Goal: Task Accomplishment & Management: Complete application form

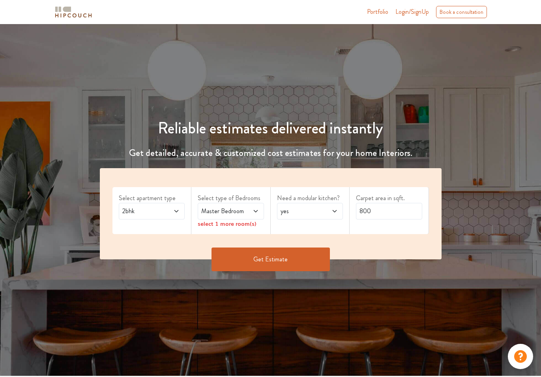
click at [175, 215] on span at bounding box center [172, 210] width 15 height 9
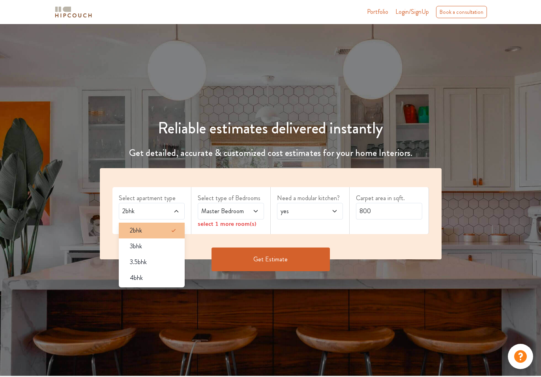
click at [160, 228] on div "2bhk" at bounding box center [154, 230] width 62 height 9
click at [153, 226] on div "2bhk" at bounding box center [154, 230] width 62 height 9
click at [151, 233] on div "2bhk" at bounding box center [154, 230] width 62 height 9
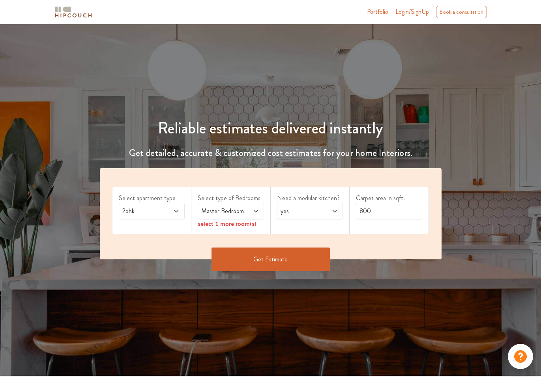
click at [177, 185] on div "Select apartment type 2bhk Select type of Bedrooms Master Bedroom select 1 more…" at bounding box center [270, 213] width 341 height 91
click at [257, 211] on icon at bounding box center [255, 211] width 6 height 6
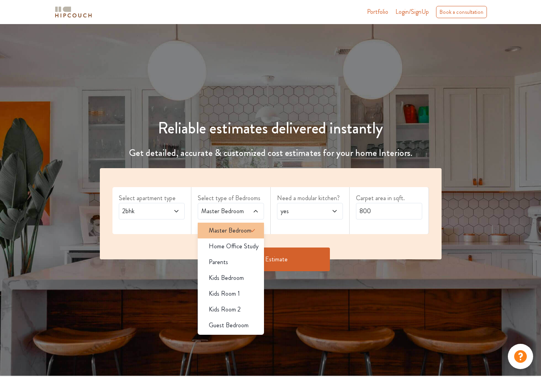
click at [238, 235] on li "Master Bedroom" at bounding box center [231, 230] width 66 height 16
click at [288, 232] on div "Need a modular kitchen? yes" at bounding box center [310, 210] width 79 height 47
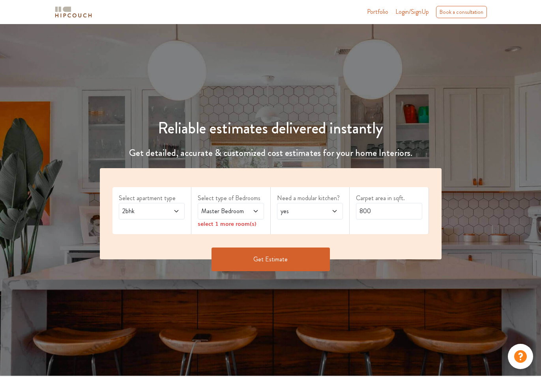
click at [178, 208] on icon at bounding box center [176, 211] width 6 height 6
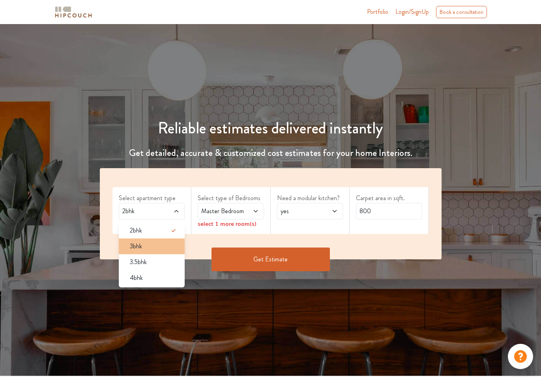
click at [151, 246] on div "3bhk" at bounding box center [154, 245] width 62 height 9
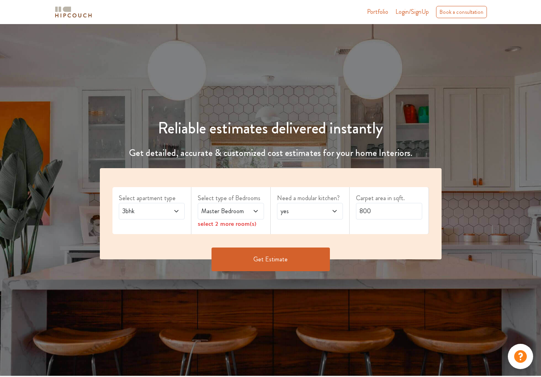
click at [241, 226] on div "select 2 more room(s)" at bounding box center [231, 223] width 66 height 8
click at [235, 223] on div "select 2 more room(s)" at bounding box center [231, 223] width 66 height 8
drag, startPoint x: 375, startPoint y: 209, endPoint x: 355, endPoint y: 209, distance: 19.7
click at [356, 209] on input "800" at bounding box center [389, 211] width 66 height 17
type input "1110"
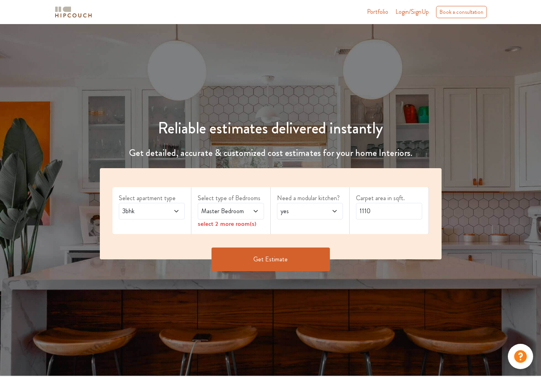
click at [393, 227] on div "Carpet area in sqft. 1110" at bounding box center [388, 210] width 79 height 47
click at [222, 224] on div "select 2 more room(s)" at bounding box center [231, 223] width 66 height 8
click at [243, 212] on span "Master Bedroom" at bounding box center [222, 210] width 44 height 9
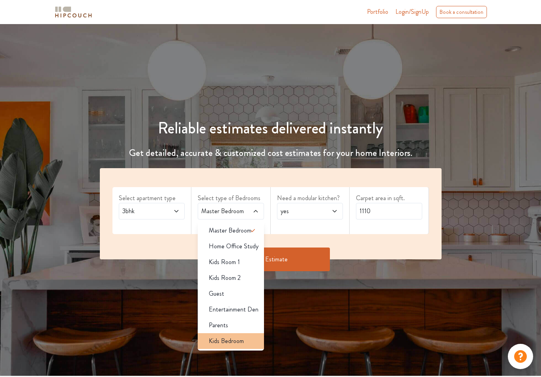
click at [235, 342] on span "Kids Bedroom" at bounding box center [226, 340] width 35 height 9
click at [228, 325] on div "Parents" at bounding box center [233, 324] width 62 height 9
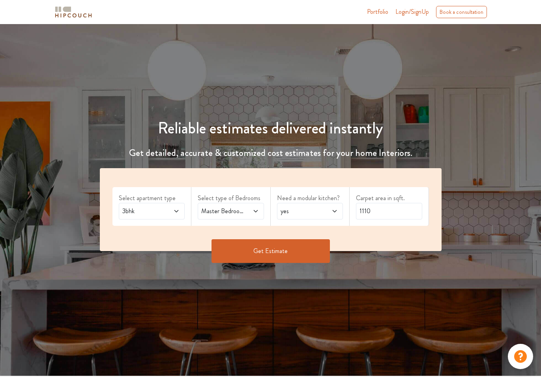
click at [335, 211] on icon at bounding box center [334, 211] width 6 height 6
click at [380, 239] on div "Get Estimate" at bounding box center [270, 251] width 351 height 24
click at [299, 247] on button "Get Estimate" at bounding box center [270, 251] width 118 height 24
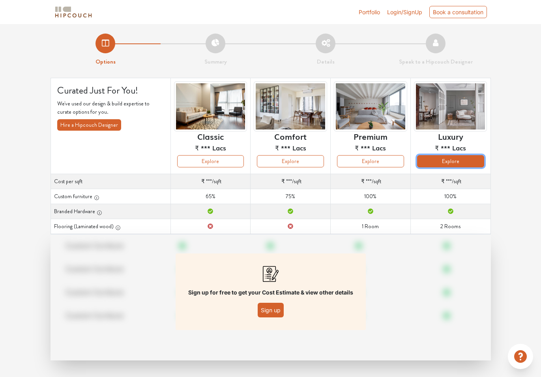
click at [451, 163] on button "Explore" at bounding box center [450, 161] width 67 height 12
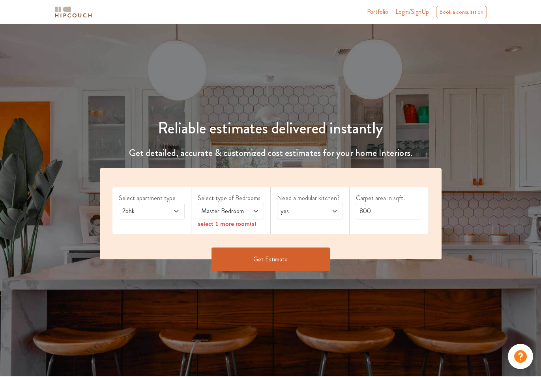
click at [177, 211] on icon at bounding box center [176, 211] width 4 height 2
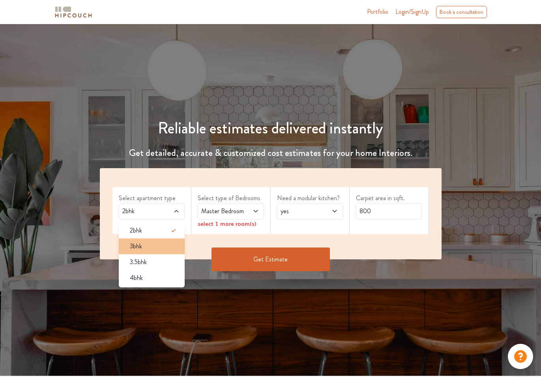
click at [146, 248] on div "3bhk" at bounding box center [154, 245] width 62 height 9
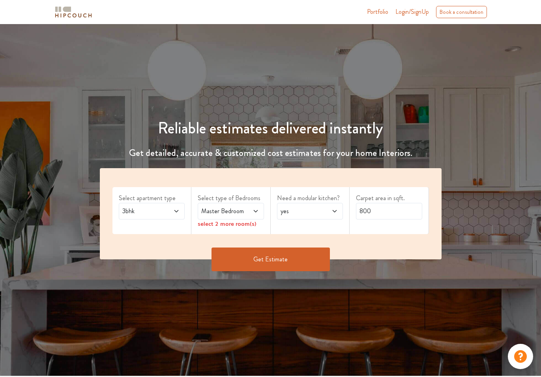
click at [227, 212] on span "Master Bedroom" at bounding box center [222, 210] width 44 height 9
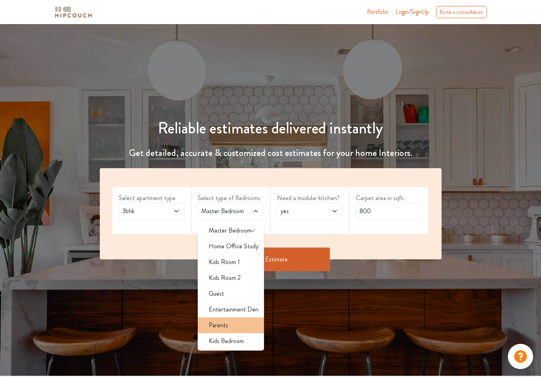
click at [237, 326] on div "Parents" at bounding box center [233, 324] width 62 height 9
click at [228, 337] on span "Kids Bedroom" at bounding box center [226, 340] width 35 height 9
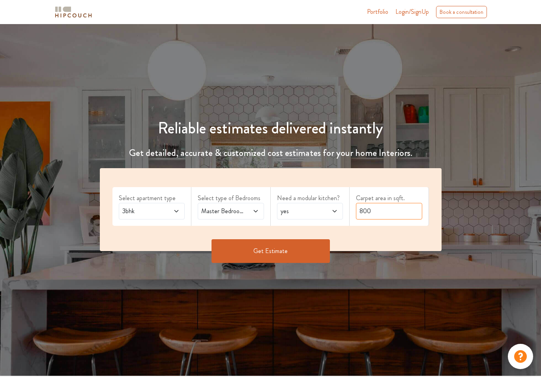
drag, startPoint x: 389, startPoint y: 211, endPoint x: 384, endPoint y: 209, distance: 4.5
click at [388, 210] on input "800" at bounding box center [389, 211] width 66 height 17
click at [384, 209] on input "800" at bounding box center [389, 211] width 66 height 17
drag, startPoint x: 373, startPoint y: 211, endPoint x: 345, endPoint y: 208, distance: 28.2
click at [347, 208] on div "Select apartment type 3bhk Select type of Bedrooms Master Bedroom,Parents,Kids …" at bounding box center [270, 209] width 341 height 83
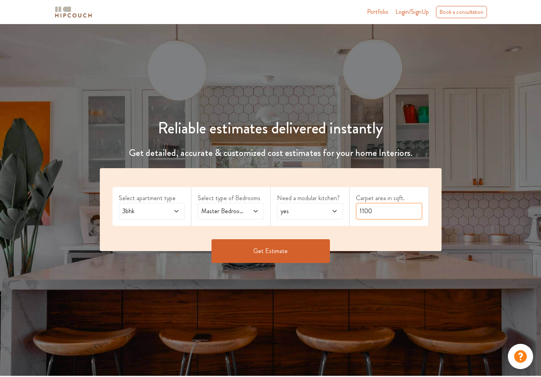
type input "1100"
click at [284, 257] on button "Get Estimate" at bounding box center [270, 251] width 118 height 24
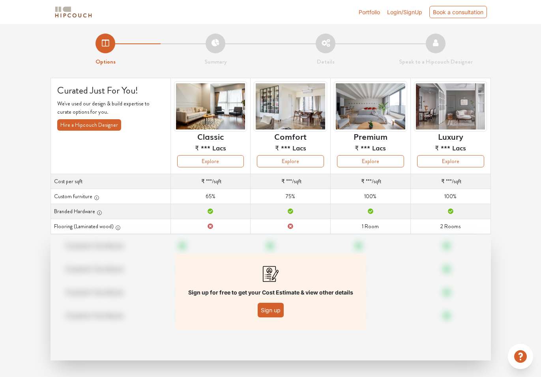
click at [274, 309] on button "Sign up" at bounding box center [270, 309] width 26 height 15
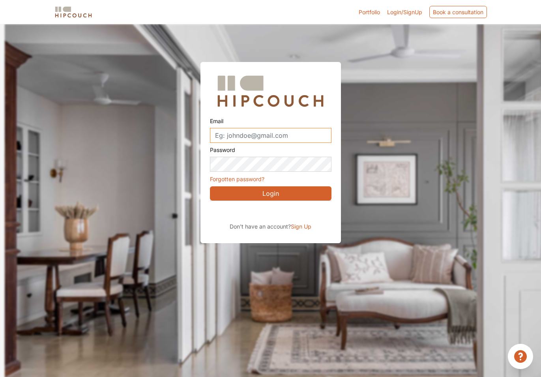
click at [290, 133] on input "Email" at bounding box center [270, 135] width 121 height 15
type input "pandya.priyank@gmail.com"
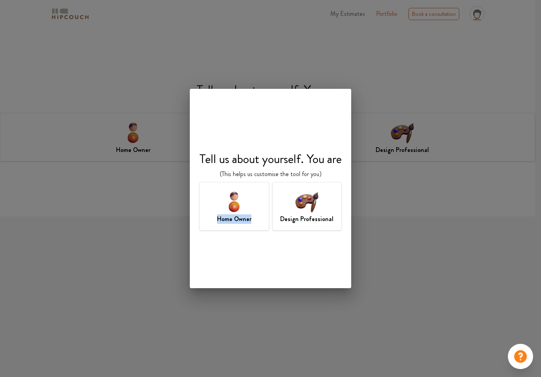
click at [256, 215] on div "Home Owner" at bounding box center [234, 206] width 70 height 49
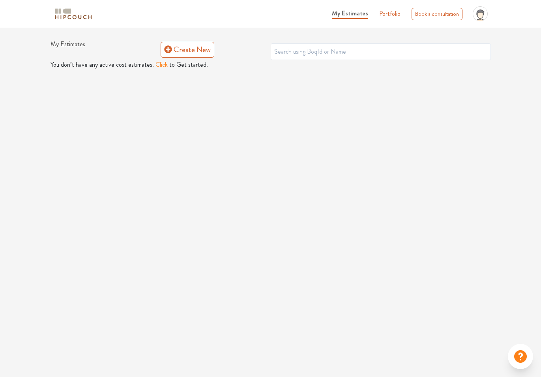
click at [160, 65] on button "Click" at bounding box center [161, 64] width 12 height 9
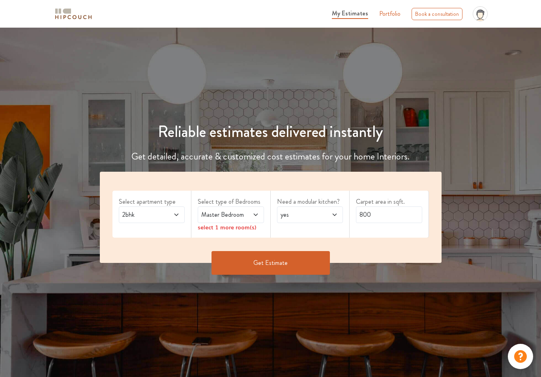
click at [177, 216] on icon at bounding box center [176, 214] width 6 height 6
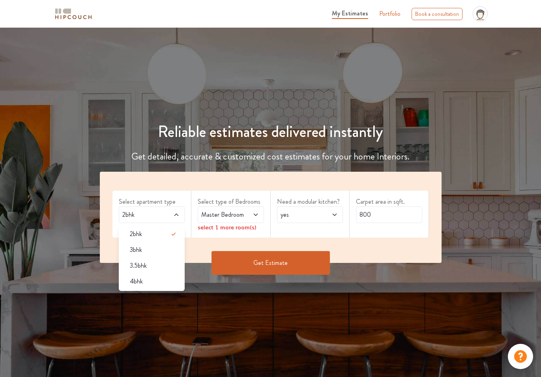
click at [167, 246] on div "3bhk" at bounding box center [154, 249] width 62 height 9
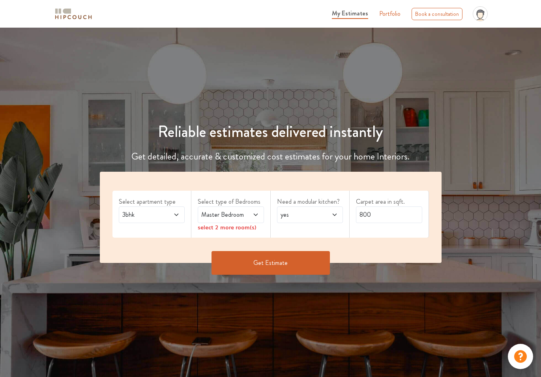
click at [236, 213] on span "Master Bedroom" at bounding box center [222, 214] width 44 height 9
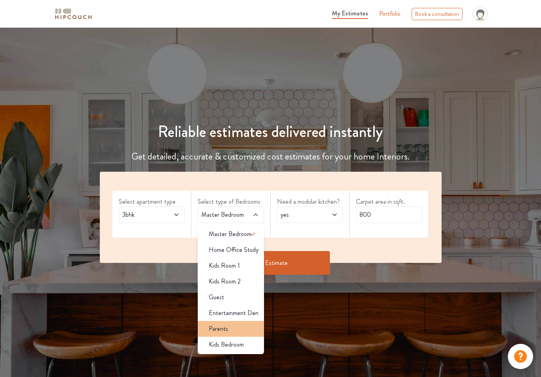
click at [240, 330] on div "Parents" at bounding box center [233, 328] width 62 height 9
click at [243, 344] on div "Kids Bedroom" at bounding box center [233, 344] width 62 height 9
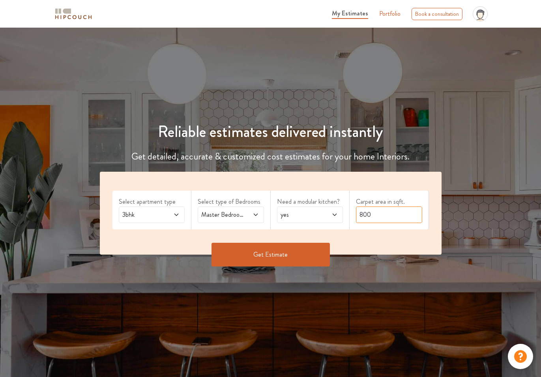
drag, startPoint x: 373, startPoint y: 214, endPoint x: 345, endPoint y: 212, distance: 28.0
click at [345, 212] on div "Select apartment type 3bhk Select type of Bedrooms Master Bedroom,Parents,Kids …" at bounding box center [270, 213] width 341 height 83
type input "1110"
click at [306, 255] on button "Get Estimate" at bounding box center [270, 255] width 118 height 24
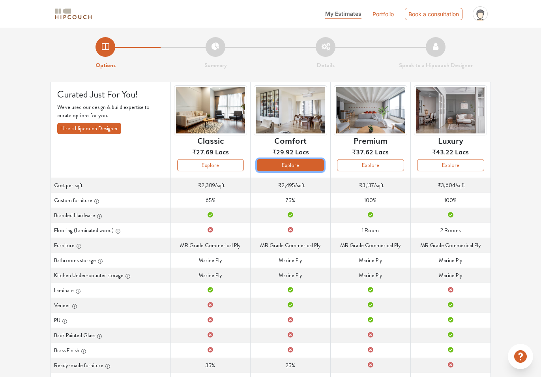
click at [303, 165] on button "Explore" at bounding box center [290, 165] width 67 height 12
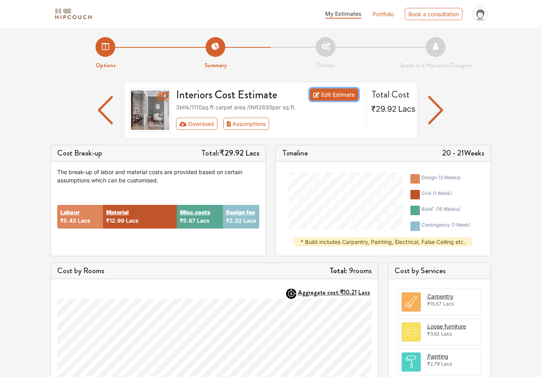
click at [334, 97] on link "Edit Estimate" at bounding box center [334, 94] width 49 height 12
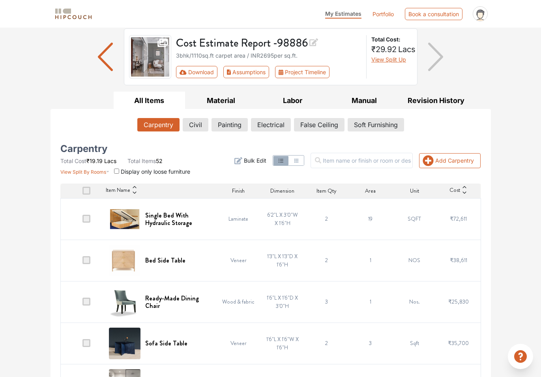
scroll to position [70, 0]
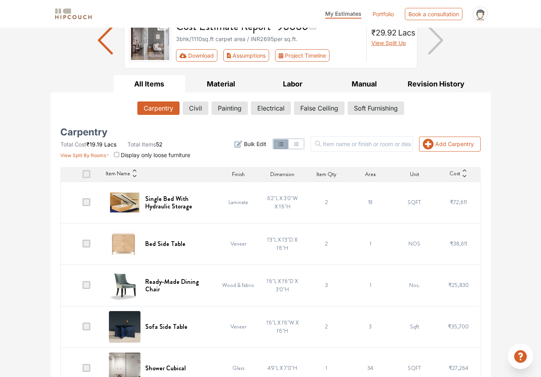
click at [86, 201] on span at bounding box center [86, 202] width 8 height 8
click at [82, 204] on input "checkbox" at bounding box center [82, 204] width 0 height 0
click at [87, 241] on span at bounding box center [86, 243] width 8 height 8
click at [82, 245] on input "checkbox" at bounding box center [82, 245] width 0 height 0
click at [88, 281] on span at bounding box center [86, 285] width 8 height 8
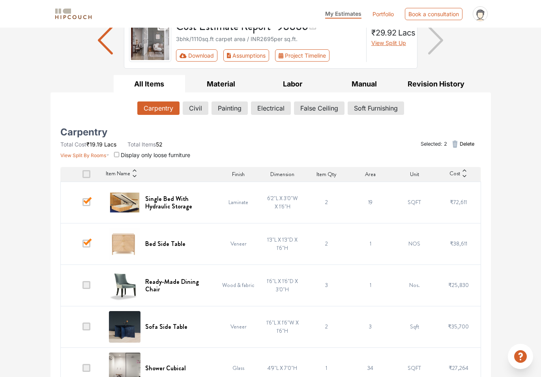
click at [82, 287] on input "checkbox" at bounding box center [82, 287] width 0 height 0
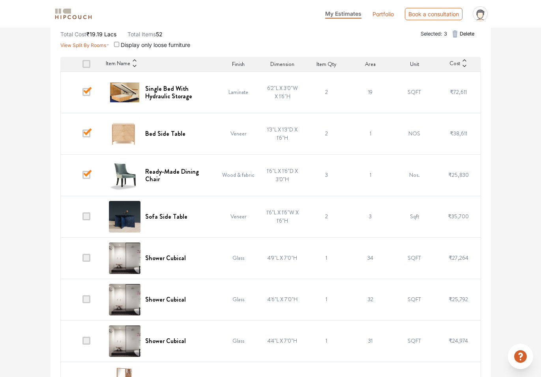
scroll to position [195, 0]
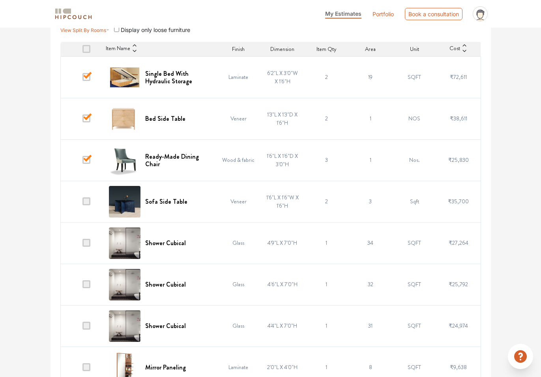
click at [85, 201] on span at bounding box center [86, 201] width 8 height 8
click at [82, 203] on input "checkbox" at bounding box center [82, 203] width 0 height 0
click at [86, 245] on span at bounding box center [86, 243] width 8 height 8
click at [82, 244] on input "checkbox" at bounding box center [82, 244] width 0 height 0
click at [86, 283] on span at bounding box center [86, 284] width 8 height 8
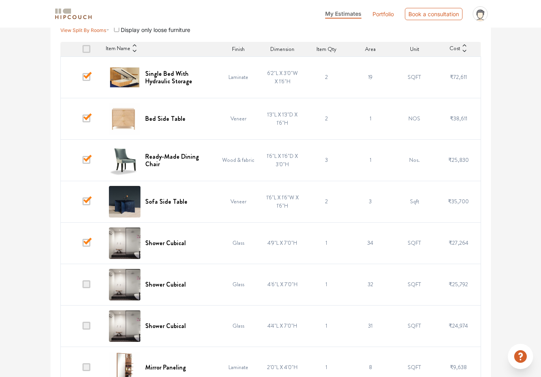
click at [82, 286] on input "checkbox" at bounding box center [82, 286] width 0 height 0
click at [86, 323] on span at bounding box center [86, 325] width 8 height 8
click at [82, 327] on input "checkbox" at bounding box center [82, 327] width 0 height 0
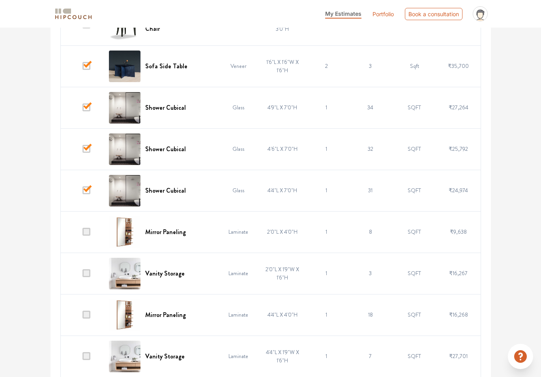
scroll to position [354, 0]
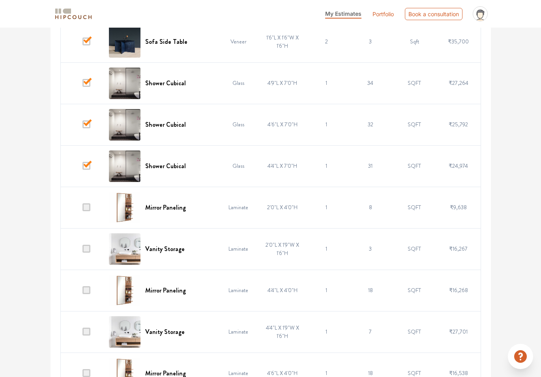
click at [85, 207] on span at bounding box center [86, 207] width 8 height 8
click at [82, 209] on input "checkbox" at bounding box center [82, 209] width 0 height 0
click at [89, 249] on span at bounding box center [86, 248] width 8 height 8
click at [82, 250] on input "checkbox" at bounding box center [82, 250] width 0 height 0
click at [86, 291] on span at bounding box center [86, 290] width 8 height 8
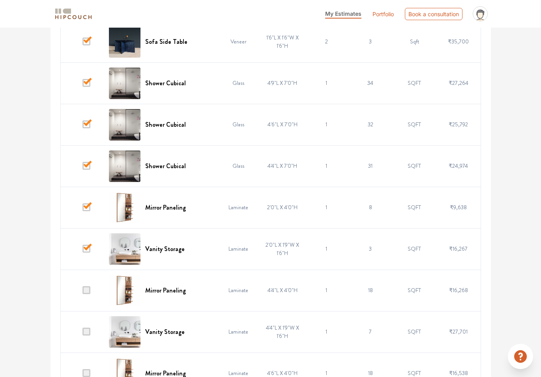
click at [82, 292] on input "checkbox" at bounding box center [82, 292] width 0 height 0
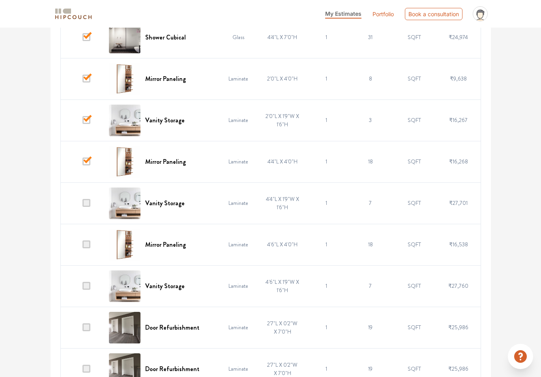
scroll to position [504, 0]
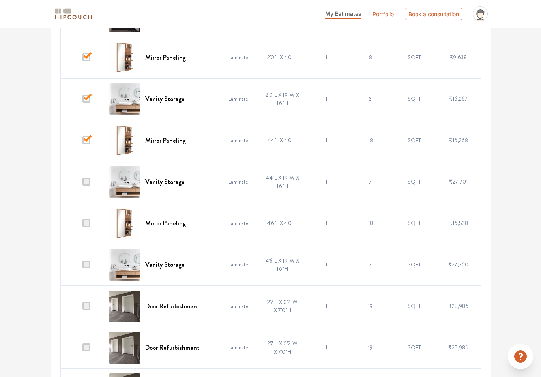
click at [86, 185] on span at bounding box center [86, 181] width 8 height 8
click at [82, 183] on input "checkbox" at bounding box center [82, 183] width 0 height 0
click at [87, 222] on span at bounding box center [86, 223] width 8 height 8
click at [82, 225] on input "checkbox" at bounding box center [82, 225] width 0 height 0
click at [87, 266] on span at bounding box center [86, 264] width 8 height 8
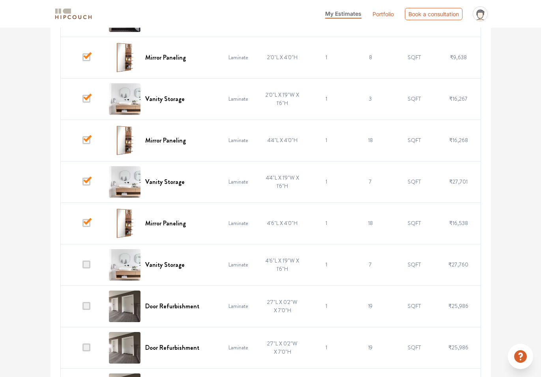
click at [82, 266] on input "checkbox" at bounding box center [82, 266] width 0 height 0
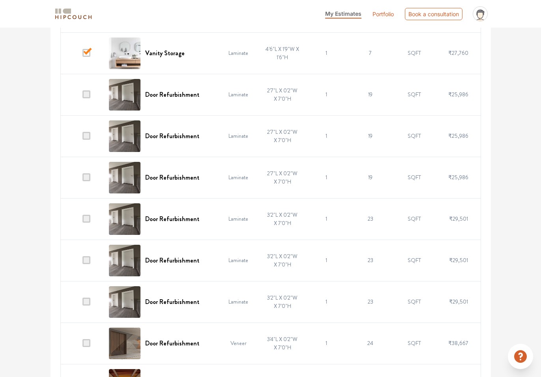
scroll to position [733, 0]
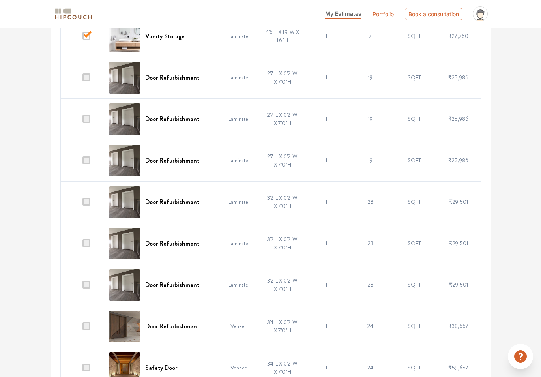
click at [86, 78] on span at bounding box center [86, 77] width 8 height 8
click at [82, 79] on input "checkbox" at bounding box center [82, 79] width 0 height 0
click at [87, 119] on span at bounding box center [86, 119] width 8 height 8
click at [82, 121] on input "checkbox" at bounding box center [82, 121] width 0 height 0
click at [87, 160] on span at bounding box center [86, 160] width 8 height 8
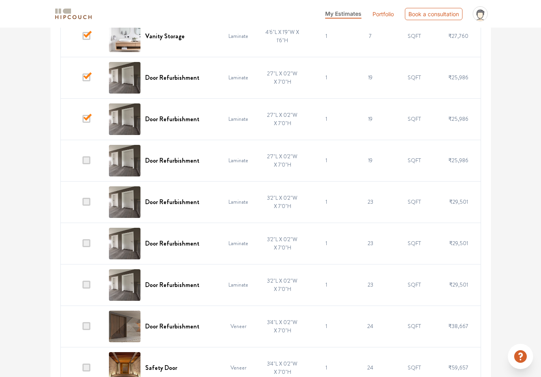
click at [82, 162] on input "checkbox" at bounding box center [82, 162] width 0 height 0
click at [86, 200] on span at bounding box center [86, 202] width 8 height 8
click at [82, 203] on input "checkbox" at bounding box center [82, 203] width 0 height 0
click at [88, 244] on span at bounding box center [86, 243] width 8 height 8
click at [82, 245] on input "checkbox" at bounding box center [82, 245] width 0 height 0
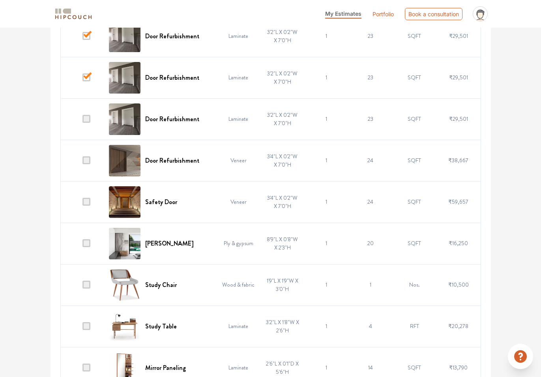
scroll to position [897, 0]
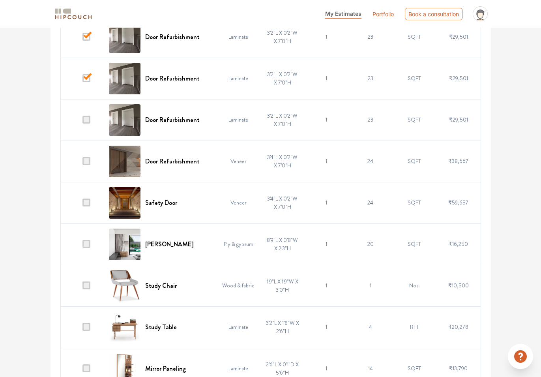
click at [89, 121] on span at bounding box center [86, 120] width 8 height 8
click at [82, 121] on input "checkbox" at bounding box center [82, 121] width 0 height 0
click at [88, 161] on span at bounding box center [86, 161] width 8 height 8
click at [82, 163] on input "checkbox" at bounding box center [82, 163] width 0 height 0
click at [86, 203] on span at bounding box center [86, 202] width 8 height 8
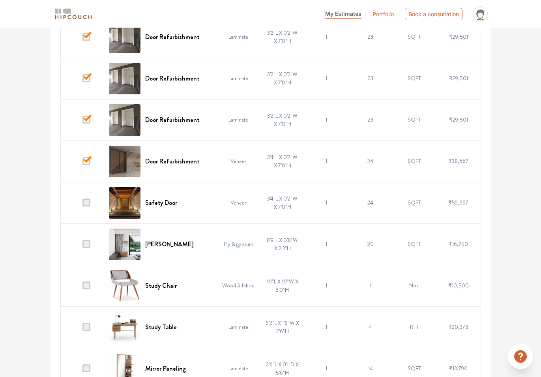
click at [82, 204] on input "checkbox" at bounding box center [82, 204] width 0 height 0
click at [85, 243] on span at bounding box center [86, 244] width 8 height 8
click at [82, 246] on input "checkbox" at bounding box center [82, 246] width 0 height 0
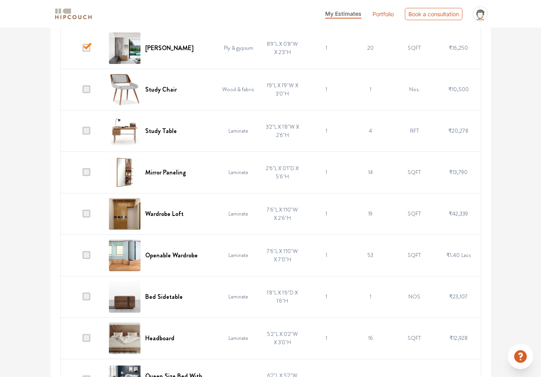
scroll to position [1094, 0]
click at [88, 251] on span at bounding box center [86, 254] width 8 height 8
click at [82, 256] on input "checkbox" at bounding box center [82, 256] width 0 height 0
click at [87, 298] on span at bounding box center [86, 296] width 8 height 8
click at [82, 298] on input "checkbox" at bounding box center [82, 298] width 0 height 0
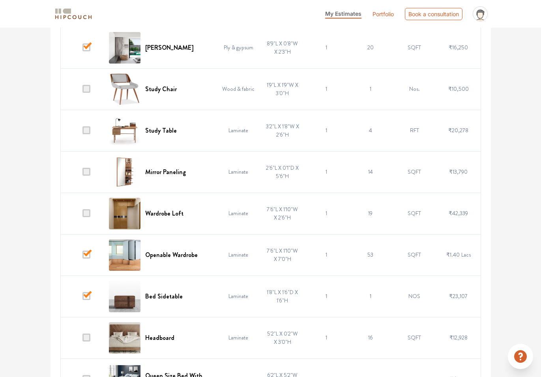
click at [87, 129] on span at bounding box center [86, 130] width 8 height 8
click at [82, 132] on input "checkbox" at bounding box center [82, 132] width 0 height 0
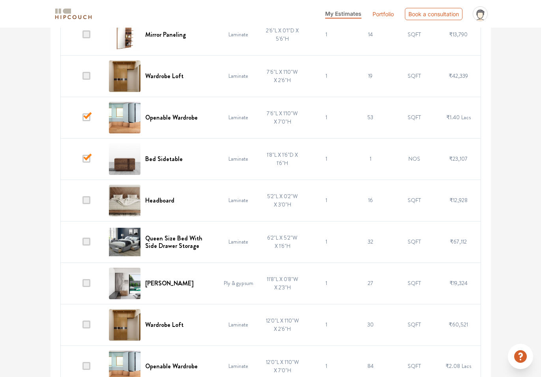
scroll to position [1233, 0]
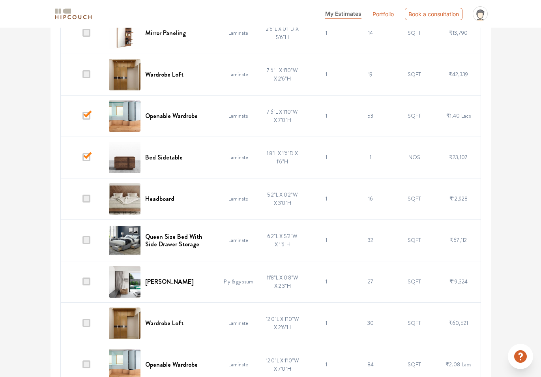
click at [88, 196] on span at bounding box center [86, 198] width 8 height 8
click at [82, 200] on input "checkbox" at bounding box center [82, 200] width 0 height 0
click at [87, 241] on span at bounding box center [86, 240] width 8 height 8
click at [82, 242] on input "checkbox" at bounding box center [82, 242] width 0 height 0
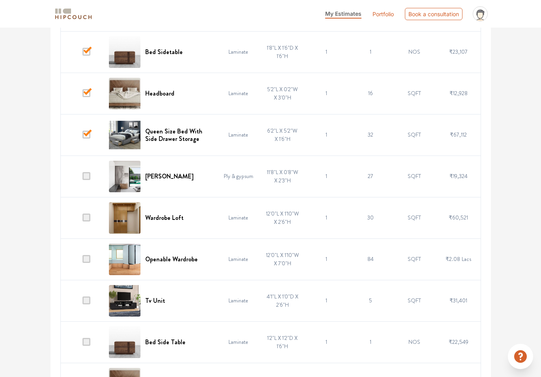
scroll to position [1353, 0]
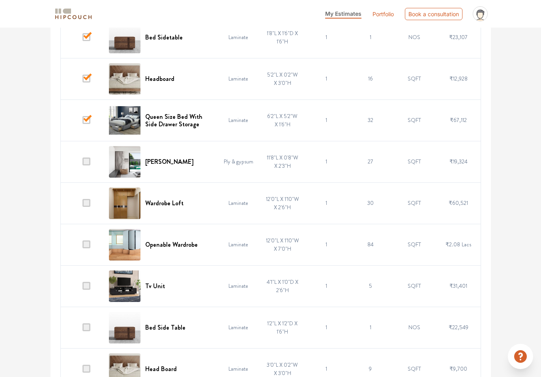
click at [86, 161] on span at bounding box center [86, 161] width 8 height 8
click at [82, 163] on input "checkbox" at bounding box center [82, 163] width 0 height 0
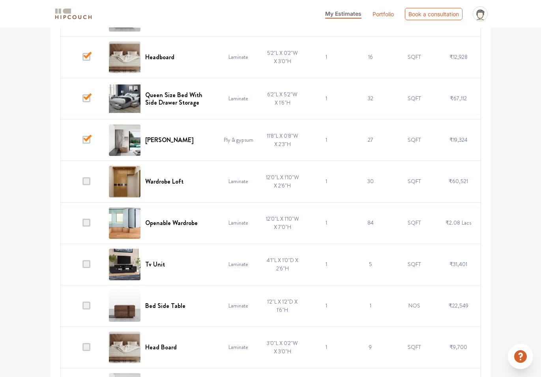
scroll to position [1409, 0]
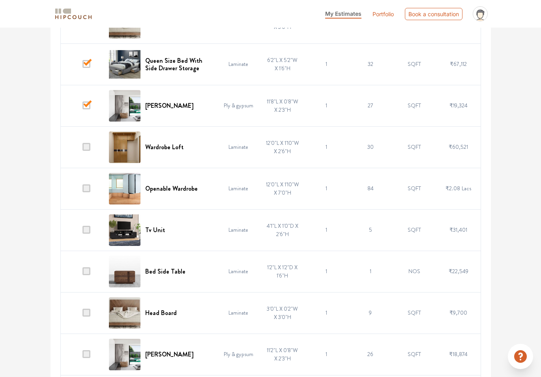
click at [87, 190] on span at bounding box center [86, 188] width 8 height 8
click at [82, 190] on input "checkbox" at bounding box center [82, 190] width 0 height 0
click at [86, 229] on span at bounding box center [86, 230] width 8 height 8
click at [82, 231] on input "checkbox" at bounding box center [82, 231] width 0 height 0
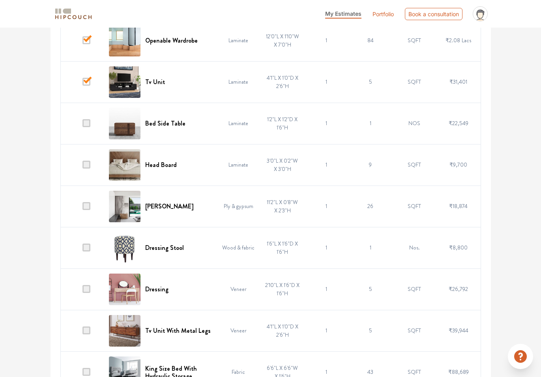
scroll to position [1563, 0]
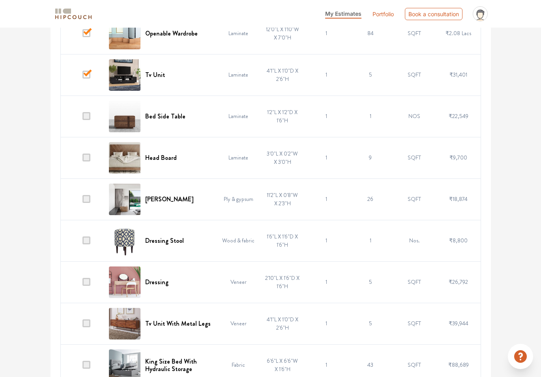
click at [86, 118] on span at bounding box center [86, 116] width 8 height 8
click at [82, 118] on input "checkbox" at bounding box center [82, 118] width 0 height 0
click at [87, 159] on span at bounding box center [86, 157] width 8 height 8
click at [82, 159] on input "checkbox" at bounding box center [82, 159] width 0 height 0
click at [86, 198] on span at bounding box center [86, 199] width 8 height 8
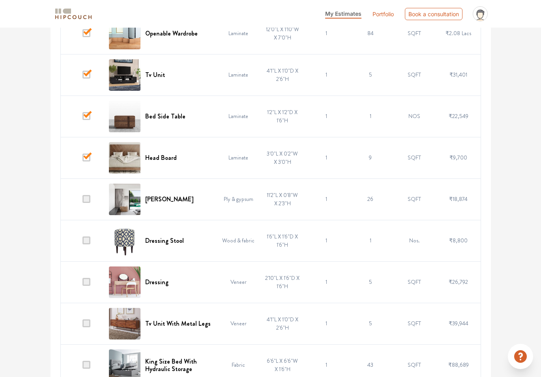
click at [82, 201] on input "checkbox" at bounding box center [82, 201] width 0 height 0
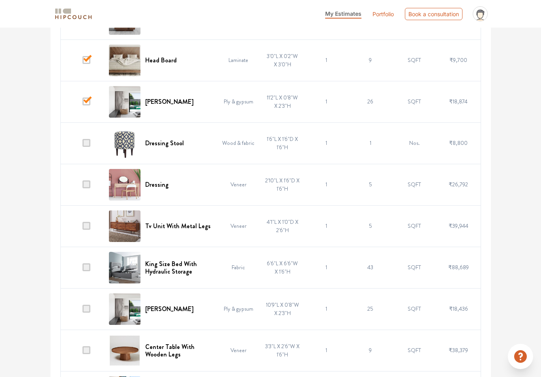
scroll to position [1661, 0]
click at [87, 185] on span at bounding box center [86, 184] width 8 height 8
click at [82, 186] on input "checkbox" at bounding box center [82, 186] width 0 height 0
click at [87, 184] on span at bounding box center [86, 184] width 8 height 8
click at [82, 186] on input "checkbox" at bounding box center [82, 186] width 0 height 0
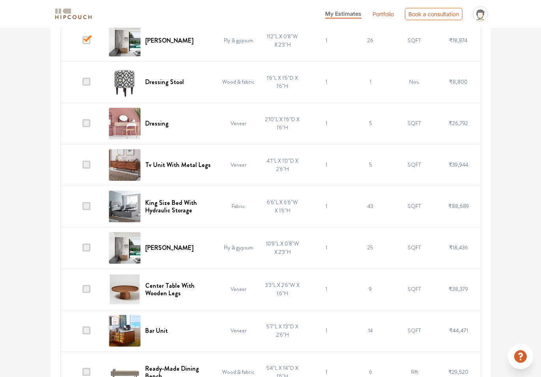
scroll to position [1728, 0]
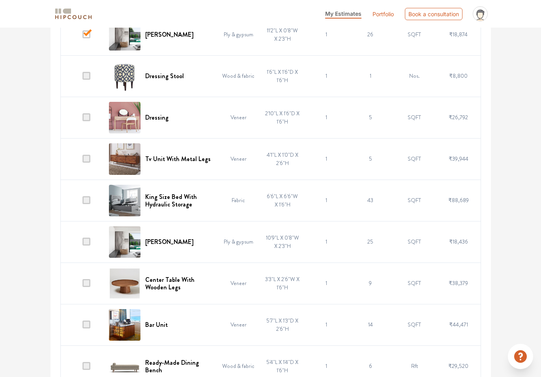
click at [88, 198] on span at bounding box center [86, 200] width 8 height 8
click at [82, 202] on input "checkbox" at bounding box center [82, 202] width 0 height 0
click at [87, 241] on span at bounding box center [86, 241] width 8 height 8
click at [82, 243] on input "checkbox" at bounding box center [82, 243] width 0 height 0
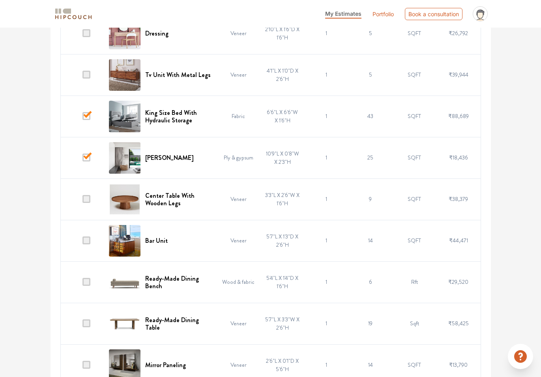
scroll to position [1812, 0]
click at [88, 198] on span at bounding box center [86, 198] width 8 height 8
click at [82, 200] on input "checkbox" at bounding box center [82, 200] width 0 height 0
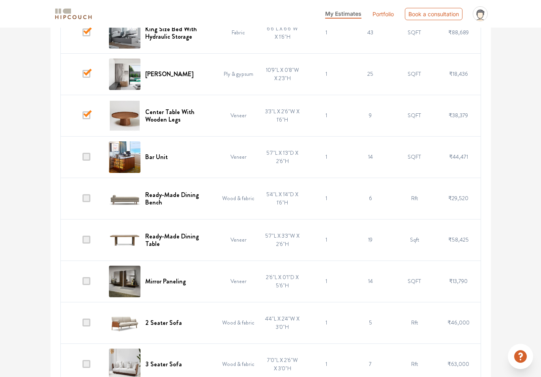
scroll to position [1897, 0]
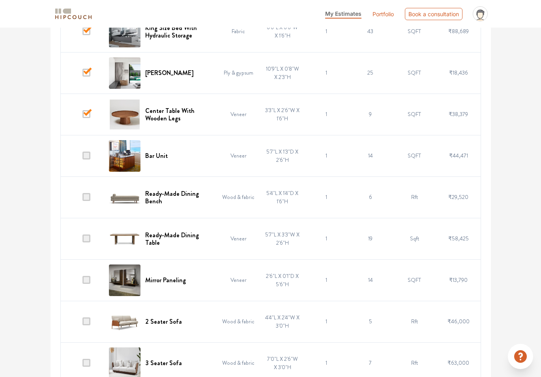
click at [89, 200] on span at bounding box center [86, 197] width 8 height 8
click at [82, 199] on input "checkbox" at bounding box center [82, 199] width 0 height 0
click at [88, 239] on span at bounding box center [86, 238] width 8 height 8
click at [82, 240] on input "checkbox" at bounding box center [82, 240] width 0 height 0
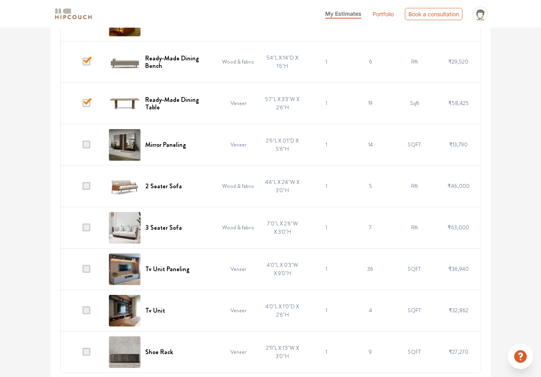
scroll to position [2034, 0]
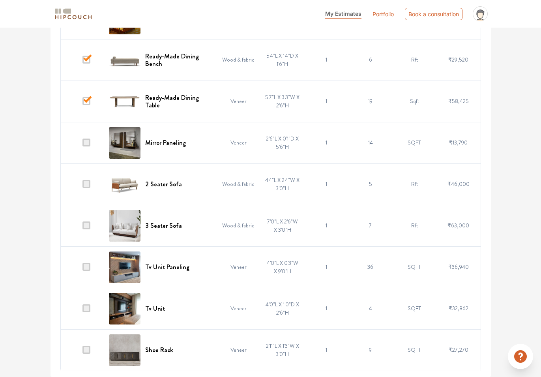
click at [88, 224] on span at bounding box center [86, 225] width 8 height 8
click at [82, 227] on input "checkbox" at bounding box center [82, 227] width 0 height 0
click at [87, 267] on span at bounding box center [86, 267] width 8 height 8
click at [82, 269] on input "checkbox" at bounding box center [82, 269] width 0 height 0
click at [86, 309] on span at bounding box center [86, 308] width 8 height 8
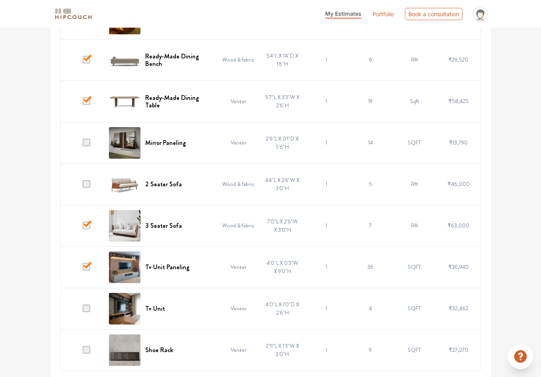
click at [82, 310] on input "checkbox" at bounding box center [82, 310] width 0 height 0
click at [86, 348] on span at bounding box center [86, 349] width 8 height 8
click at [82, 351] on input "checkbox" at bounding box center [82, 351] width 0 height 0
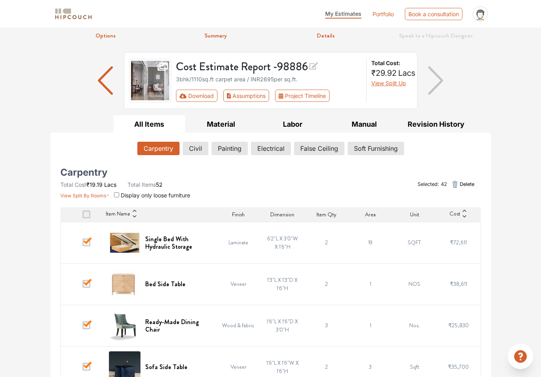
scroll to position [0, 0]
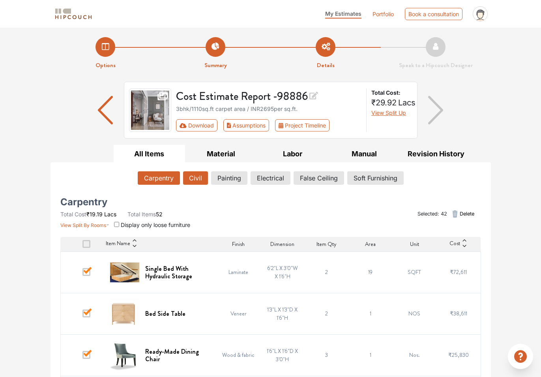
click at [192, 178] on button "Civil" at bounding box center [195, 177] width 25 height 13
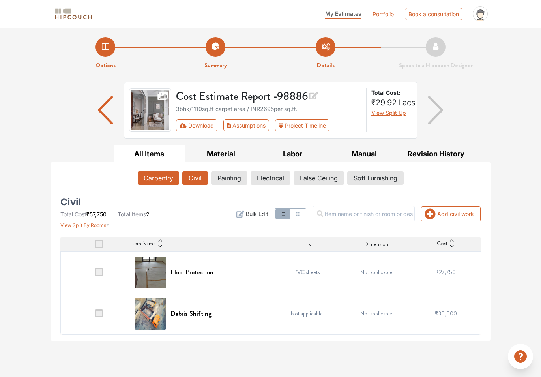
click at [166, 182] on button "Carpentry" at bounding box center [158, 177] width 41 height 13
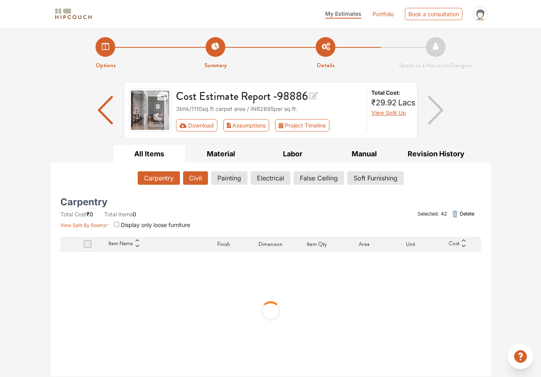
click at [194, 182] on button "Civil" at bounding box center [195, 177] width 25 height 13
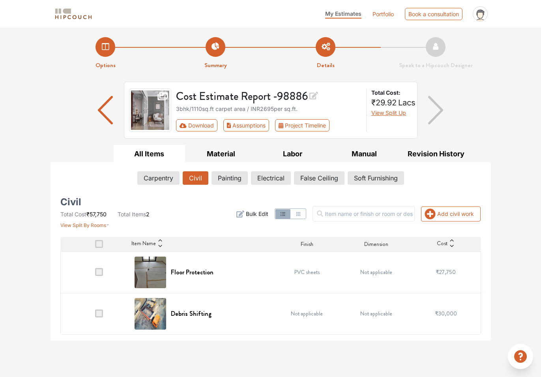
click at [101, 274] on span at bounding box center [99, 272] width 8 height 8
click at [95, 274] on input "checkbox" at bounding box center [95, 274] width 0 height 0
click at [100, 243] on span at bounding box center [99, 244] width 8 height 8
click at [95, 246] on input "checkbox" at bounding box center [95, 246] width 0 height 0
click at [233, 180] on button "Painting" at bounding box center [229, 177] width 35 height 13
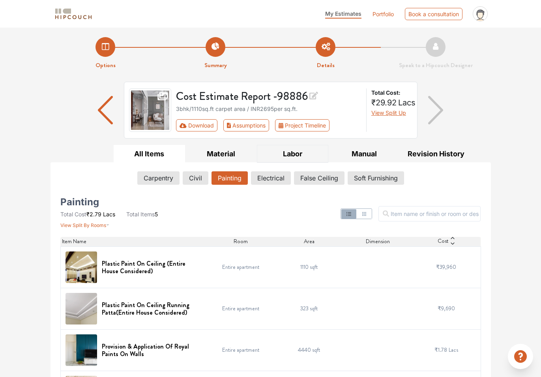
click at [290, 156] on button "Labor" at bounding box center [293, 154] width 72 height 18
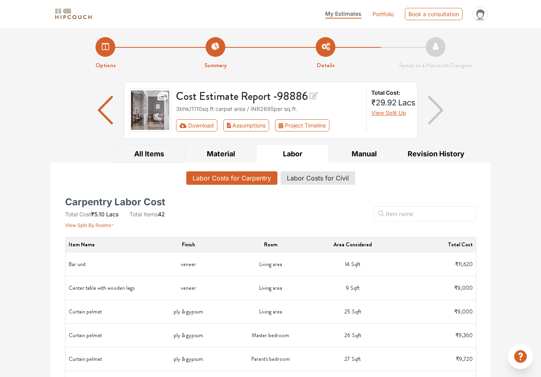
click at [160, 151] on button "All Items" at bounding box center [150, 154] width 72 height 18
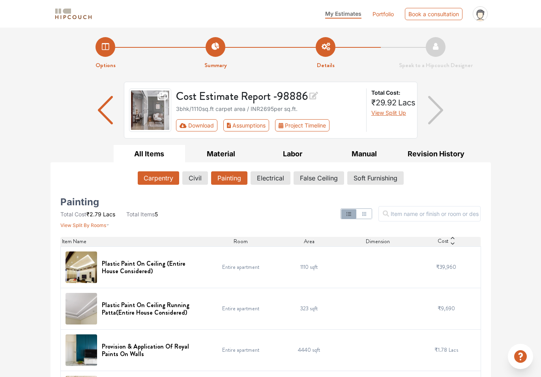
click at [163, 178] on button "Carpentry" at bounding box center [158, 177] width 41 height 13
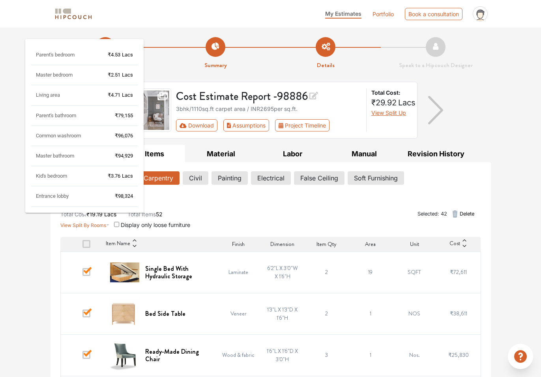
click at [107, 226] on icon "button" at bounding box center [107, 225] width 3 height 2
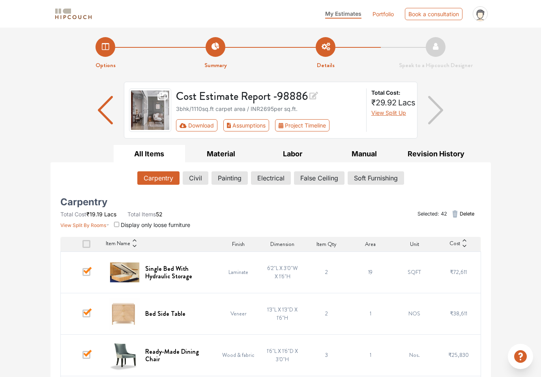
click at [210, 214] on div "Selected: 42 Delete" at bounding box center [342, 214] width 287 height 30
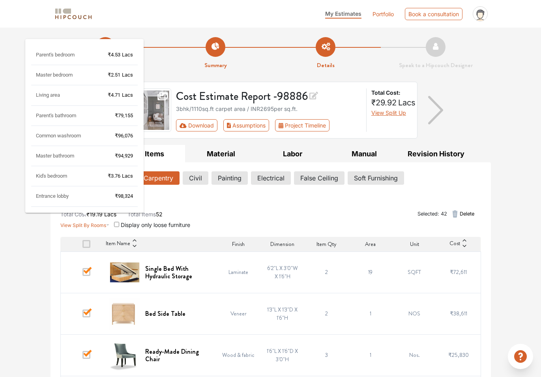
click at [95, 226] on span "View Split By Rooms" at bounding box center [83, 225] width 46 height 6
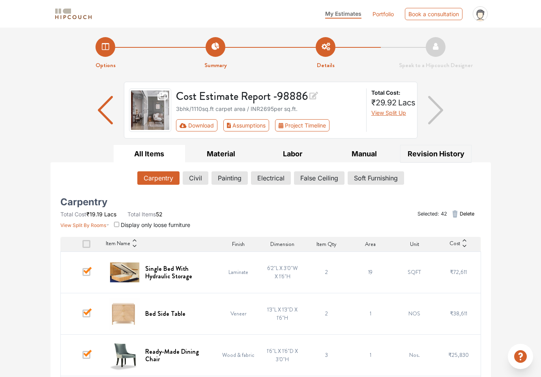
click at [442, 155] on button "Revision History" at bounding box center [436, 154] width 72 height 18
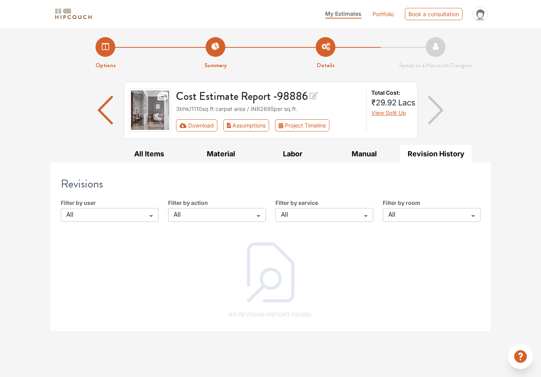
click at [149, 216] on body "My Estimates Portfolio Book a consultation profile pic Logout Options Summary D…" at bounding box center [270, 188] width 541 height 377
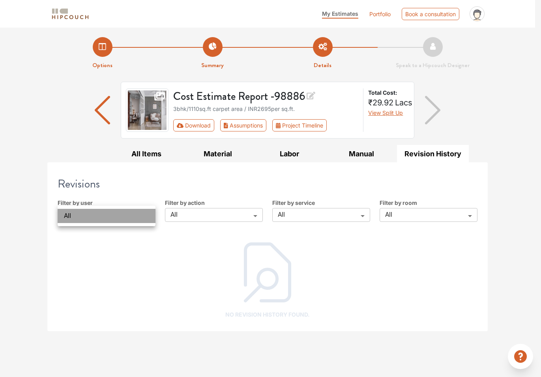
click at [149, 216] on li "All" at bounding box center [107, 216] width 98 height 14
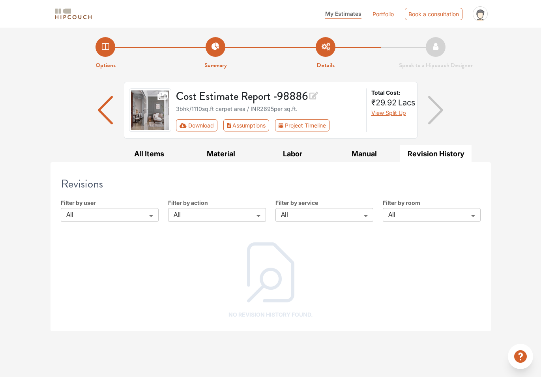
click at [206, 210] on div "Filter by action All all ​" at bounding box center [216, 209] width 107 height 23
click at [212, 215] on body "My Estimates Portfolio Book a consultation profile pic Logout Options Summary D…" at bounding box center [270, 188] width 541 height 377
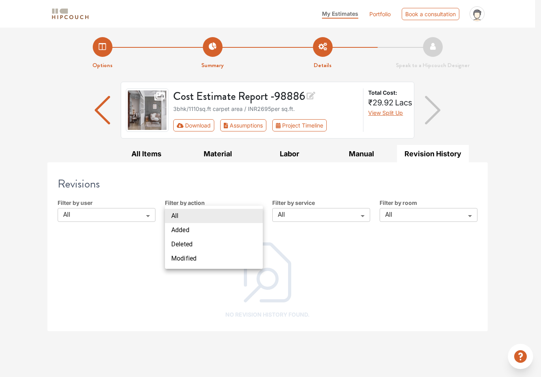
click at [220, 196] on div at bounding box center [270, 188] width 541 height 377
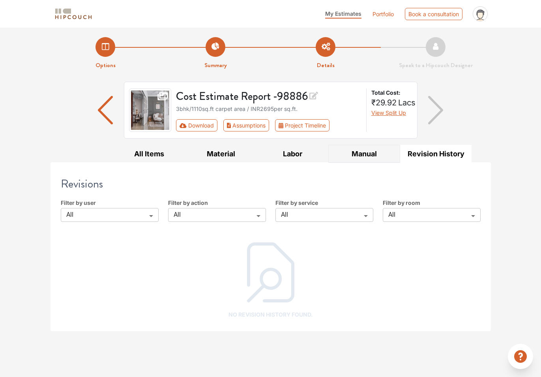
click at [366, 151] on button "Manual" at bounding box center [364, 154] width 72 height 18
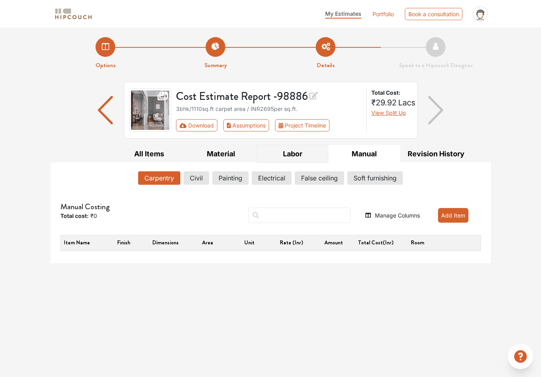
click at [313, 158] on button "Labor" at bounding box center [293, 154] width 72 height 18
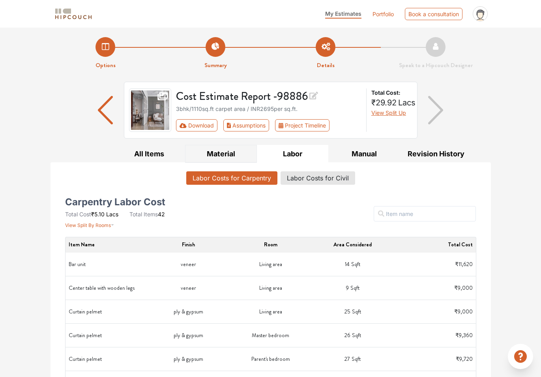
click at [218, 157] on button "Material" at bounding box center [221, 154] width 72 height 18
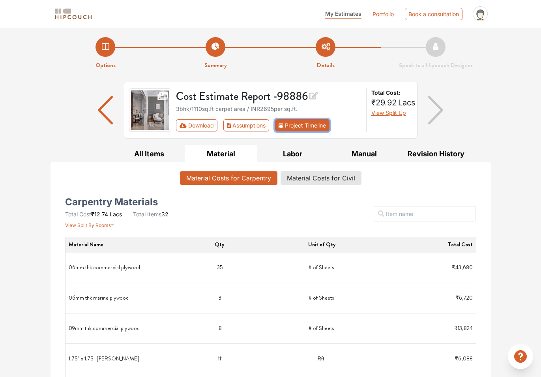
click at [322, 125] on button "Project Timeline" at bounding box center [302, 125] width 54 height 12
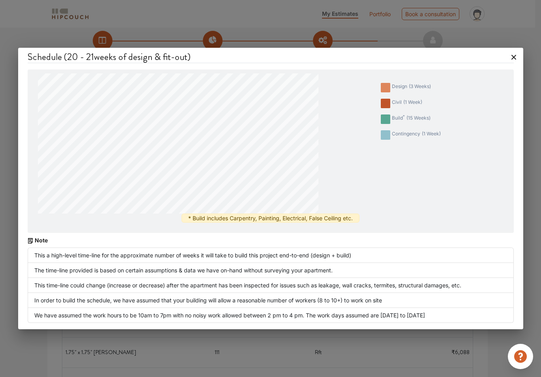
scroll to position [9, 0]
click at [515, 57] on icon at bounding box center [513, 57] width 13 height 13
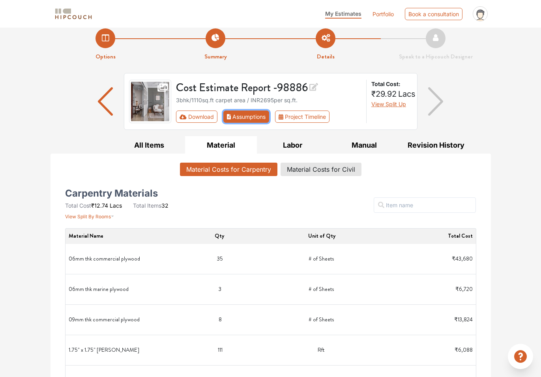
click at [255, 119] on button "Assumptions" at bounding box center [246, 116] width 46 height 12
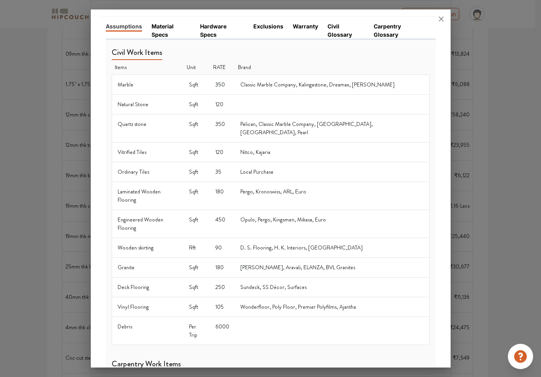
scroll to position [0, 0]
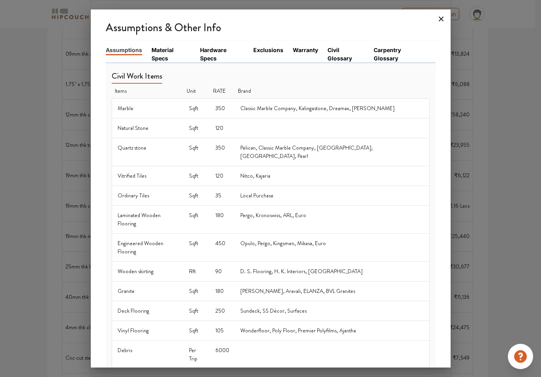
click at [440, 18] on icon at bounding box center [441, 19] width 13 height 13
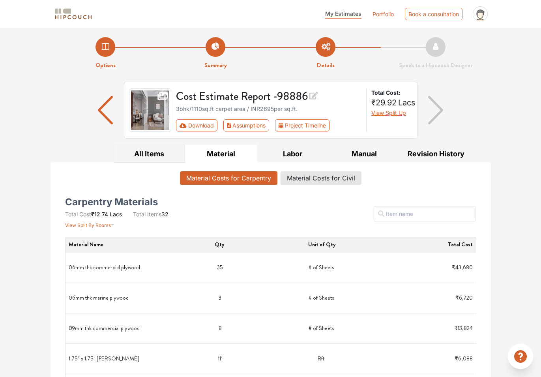
click at [164, 156] on button "All Items" at bounding box center [150, 154] width 72 height 18
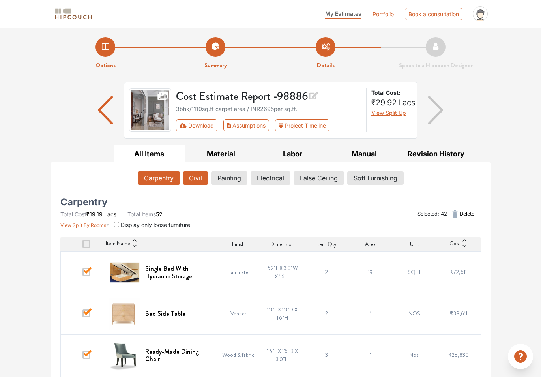
click at [195, 178] on button "Civil" at bounding box center [195, 177] width 25 height 13
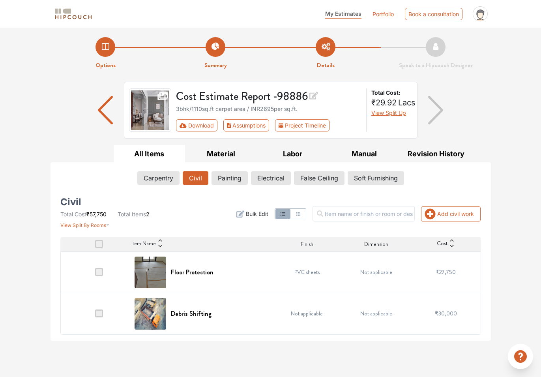
click at [100, 244] on span at bounding box center [99, 244] width 8 height 8
click at [95, 246] on input "checkbox" at bounding box center [95, 246] width 0 height 0
click at [233, 177] on button "Painting" at bounding box center [229, 177] width 35 height 13
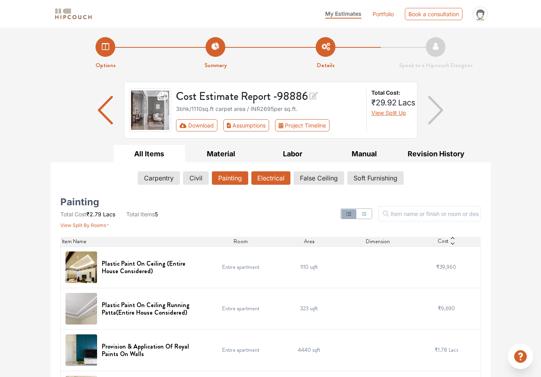
click at [269, 181] on button "Electrical" at bounding box center [270, 177] width 39 height 13
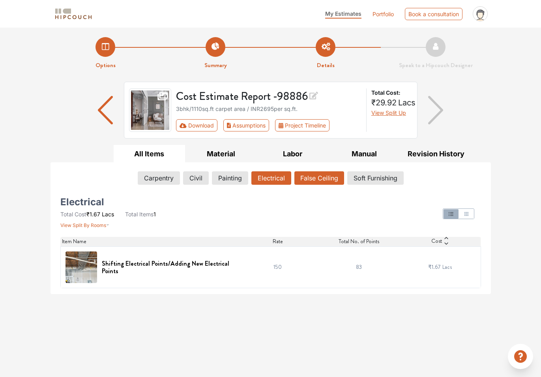
click at [326, 178] on button "False Ceiling" at bounding box center [319, 177] width 50 height 13
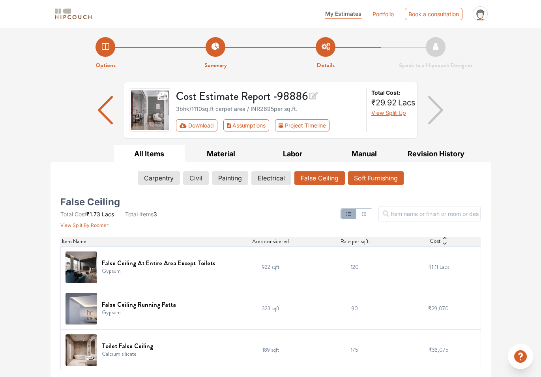
click at [377, 177] on button "Soft Furnishing" at bounding box center [376, 177] width 56 height 13
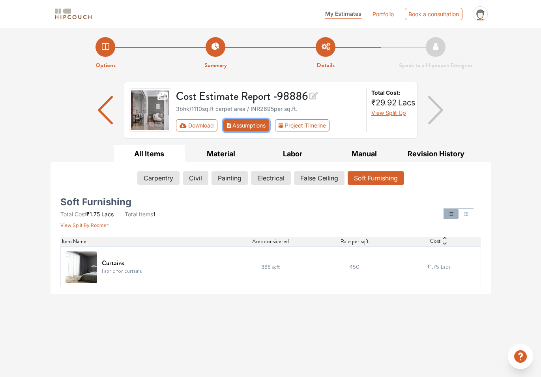
click at [242, 127] on button "Assumptions" at bounding box center [246, 125] width 46 height 12
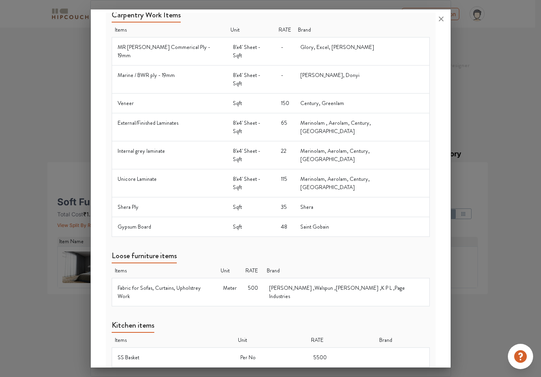
scroll to position [425, 0]
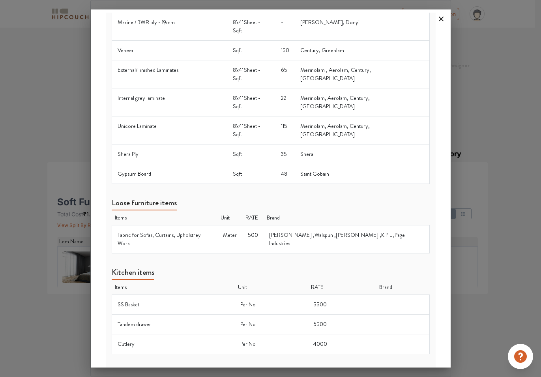
click at [440, 17] on icon at bounding box center [441, 19] width 13 height 13
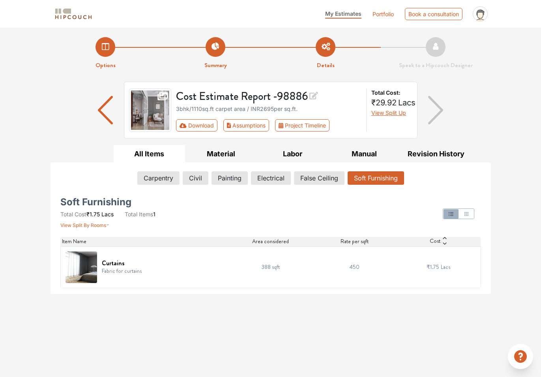
click at [161, 94] on icon at bounding box center [163, 95] width 13 height 11
click at [155, 114] on img at bounding box center [150, 109] width 43 height 43
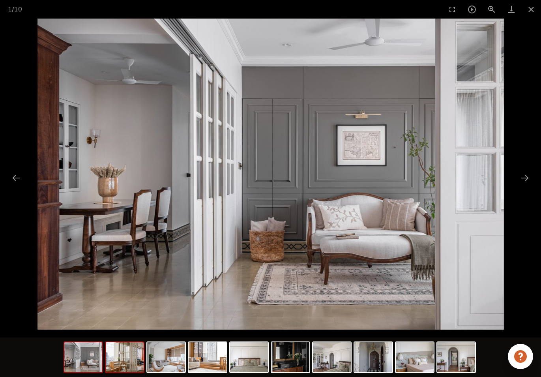
click at [119, 354] on img at bounding box center [125, 357] width 38 height 30
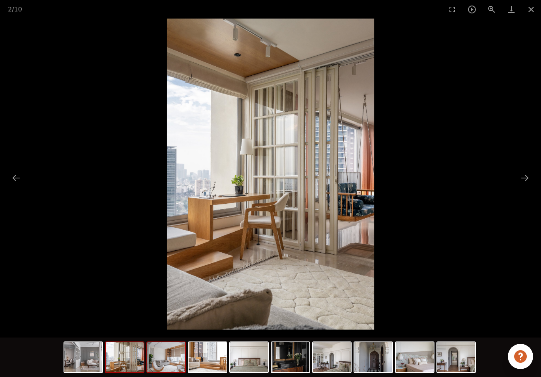
click at [168, 356] on img at bounding box center [166, 357] width 38 height 30
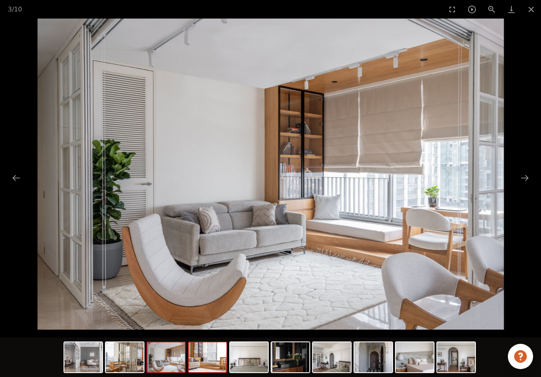
click at [210, 360] on img at bounding box center [207, 357] width 38 height 30
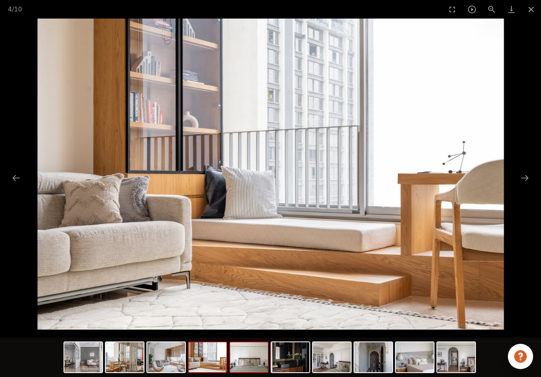
click at [252, 360] on img at bounding box center [249, 357] width 38 height 30
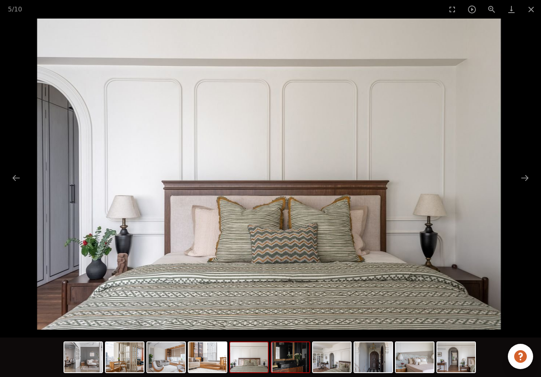
click at [292, 359] on img at bounding box center [290, 357] width 38 height 30
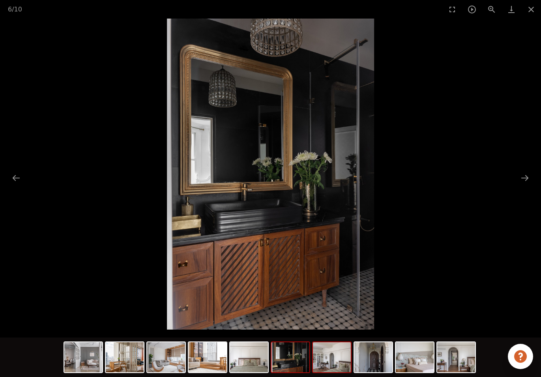
click at [332, 356] on img at bounding box center [332, 357] width 38 height 30
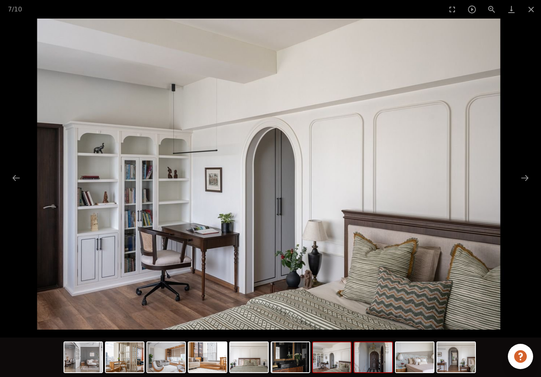
click at [375, 357] on img at bounding box center [373, 357] width 38 height 30
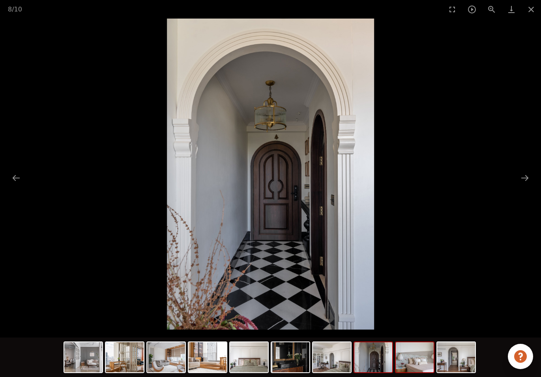
click at [416, 353] on img at bounding box center [415, 357] width 38 height 30
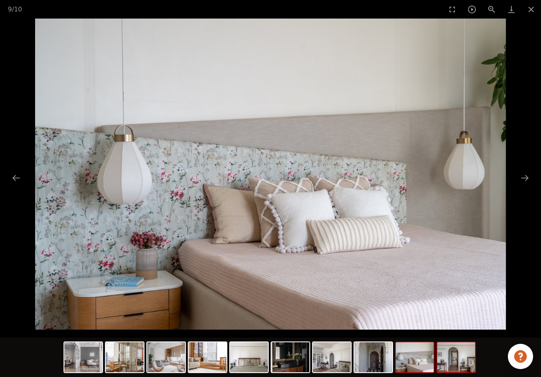
click at [466, 355] on img at bounding box center [456, 357] width 38 height 30
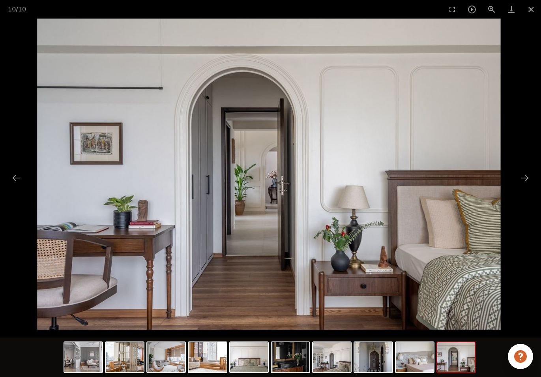
drag, startPoint x: 485, startPoint y: 356, endPoint x: 470, endPoint y: 355, distance: 15.5
click at [485, 357] on div at bounding box center [270, 356] width 541 height 39
click at [534, 10] on button "Close gallery" at bounding box center [531, 9] width 20 height 19
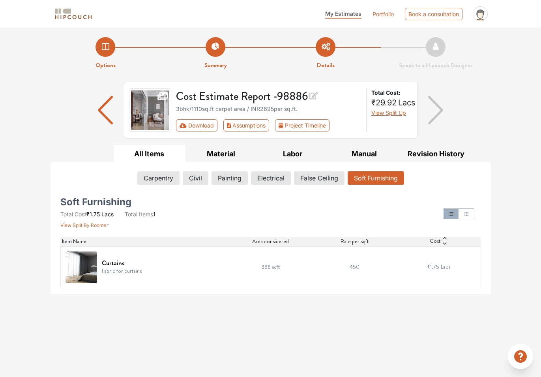
click at [206, 52] on li "Summary" at bounding box center [215, 53] width 110 height 33
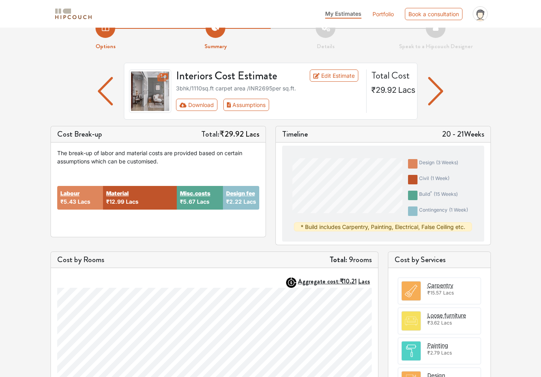
scroll to position [15, 0]
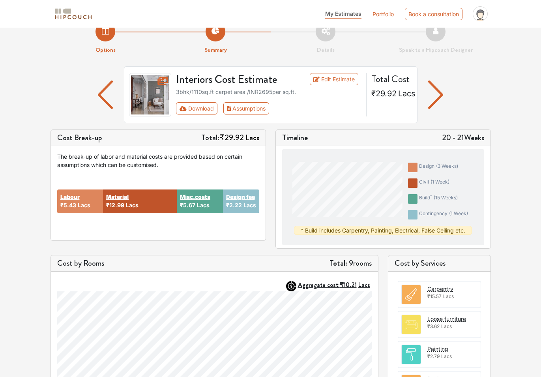
click at [106, 99] on img "button" at bounding box center [105, 94] width 15 height 28
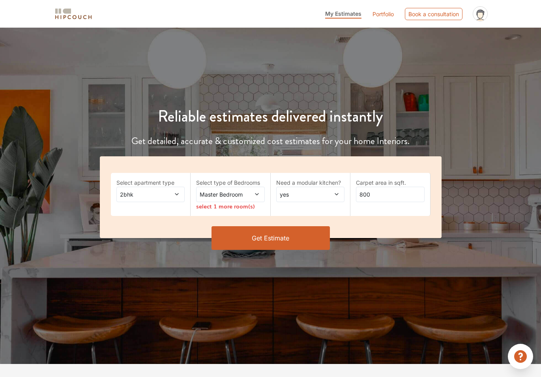
click at [241, 196] on span "Master Bedroom" at bounding box center [221, 194] width 46 height 8
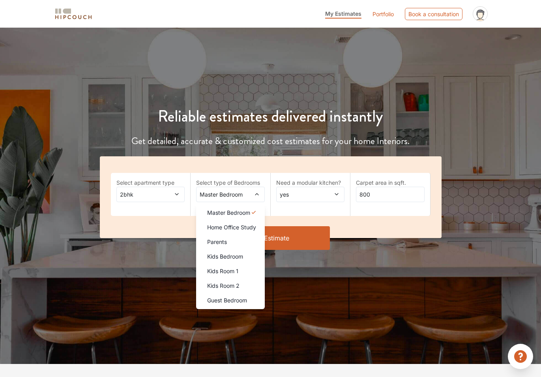
click at [181, 225] on div "Select apartment type 2bhk Select type of Bedrooms Master Bedroom Master Bedroo…" at bounding box center [270, 197] width 341 height 82
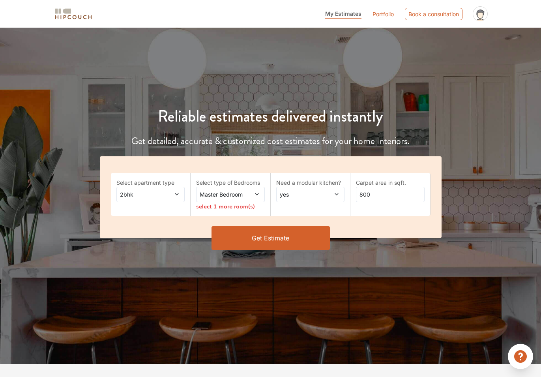
click at [178, 192] on icon at bounding box center [177, 194] width 6 height 6
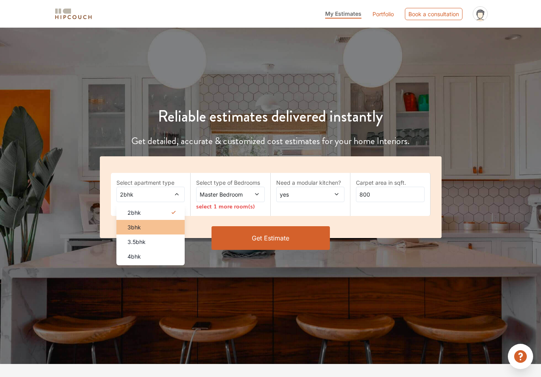
click at [159, 224] on div "3bhk" at bounding box center [153, 227] width 64 height 8
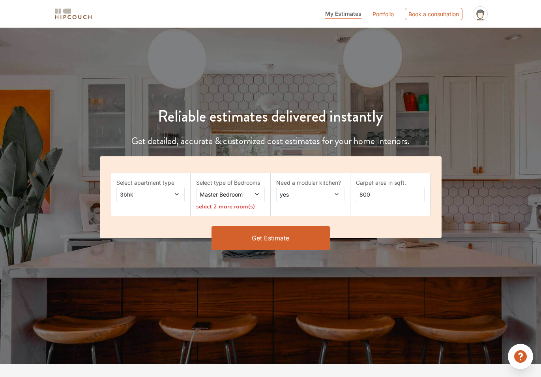
click at [249, 194] on span at bounding box center [251, 194] width 15 height 8
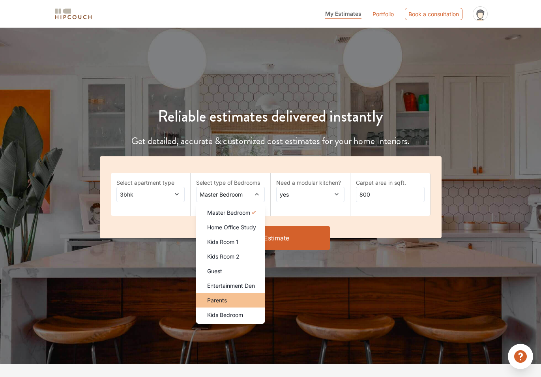
click at [247, 301] on div "Parents" at bounding box center [233, 300] width 64 height 8
click at [246, 311] on div "Kids Bedroom" at bounding box center [233, 314] width 64 height 8
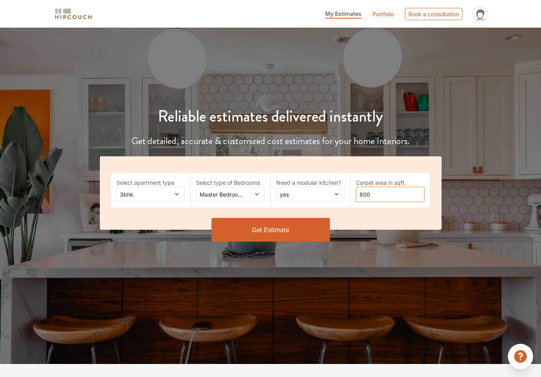
drag, startPoint x: 380, startPoint y: 196, endPoint x: 334, endPoint y: 190, distance: 46.1
click at [334, 190] on div "Select apartment type 3bhk Select type of Bedrooms Master Bedroom,Parents,Kids …" at bounding box center [270, 192] width 341 height 73
type input "1110"
click at [372, 220] on div "Get Estimate" at bounding box center [270, 230] width 351 height 24
click at [302, 231] on button "Get Estimate" at bounding box center [270, 230] width 118 height 24
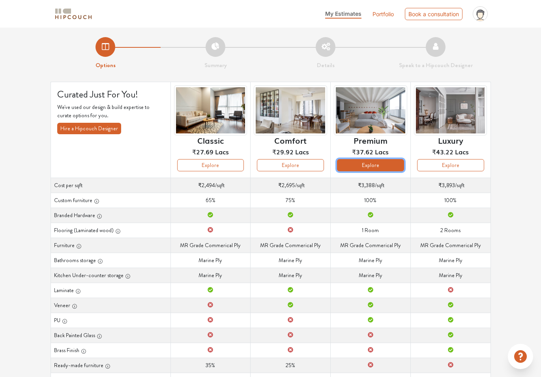
click at [383, 165] on button "Explore" at bounding box center [370, 165] width 67 height 12
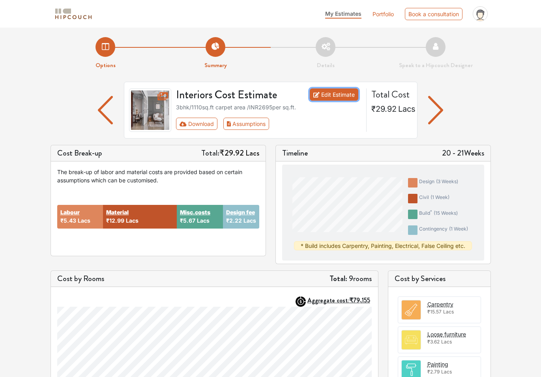
click at [338, 93] on link "Edit Estimate" at bounding box center [334, 94] width 49 height 12
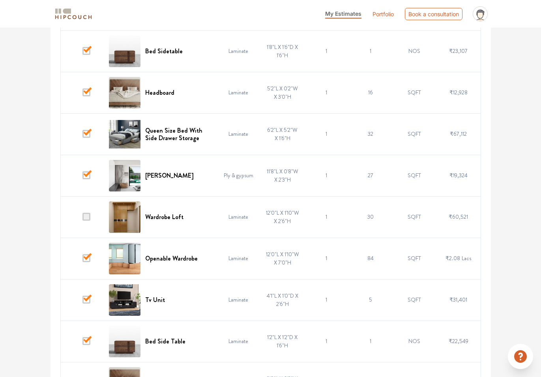
scroll to position [1366, 0]
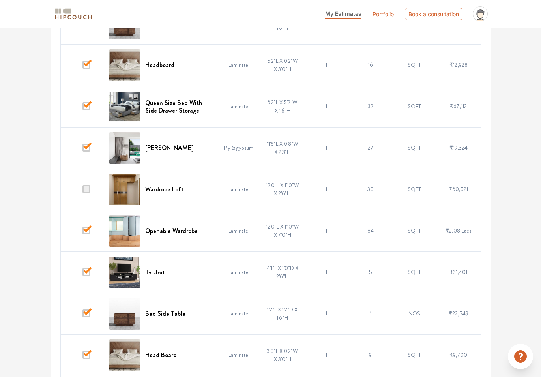
click at [87, 194] on td at bounding box center [82, 188] width 44 height 41
click at [86, 190] on span at bounding box center [86, 189] width 8 height 8
click at [82, 191] on input "checkbox" at bounding box center [82, 191] width 0 height 0
click at [86, 188] on span at bounding box center [86, 189] width 8 height 8
click at [82, 191] on input "checkbox" at bounding box center [82, 191] width 0 height 0
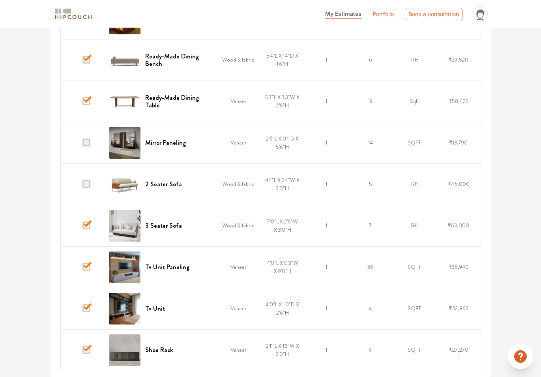
scroll to position [2034, 0]
click at [86, 141] on span at bounding box center [86, 142] width 8 height 8
click at [82, 144] on input "checkbox" at bounding box center [82, 144] width 0 height 0
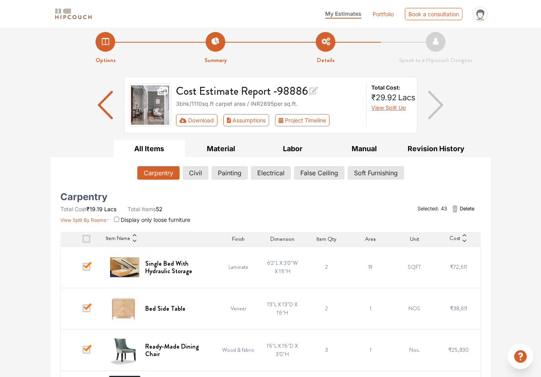
scroll to position [0, 0]
